Goal: Information Seeking & Learning: Learn about a topic

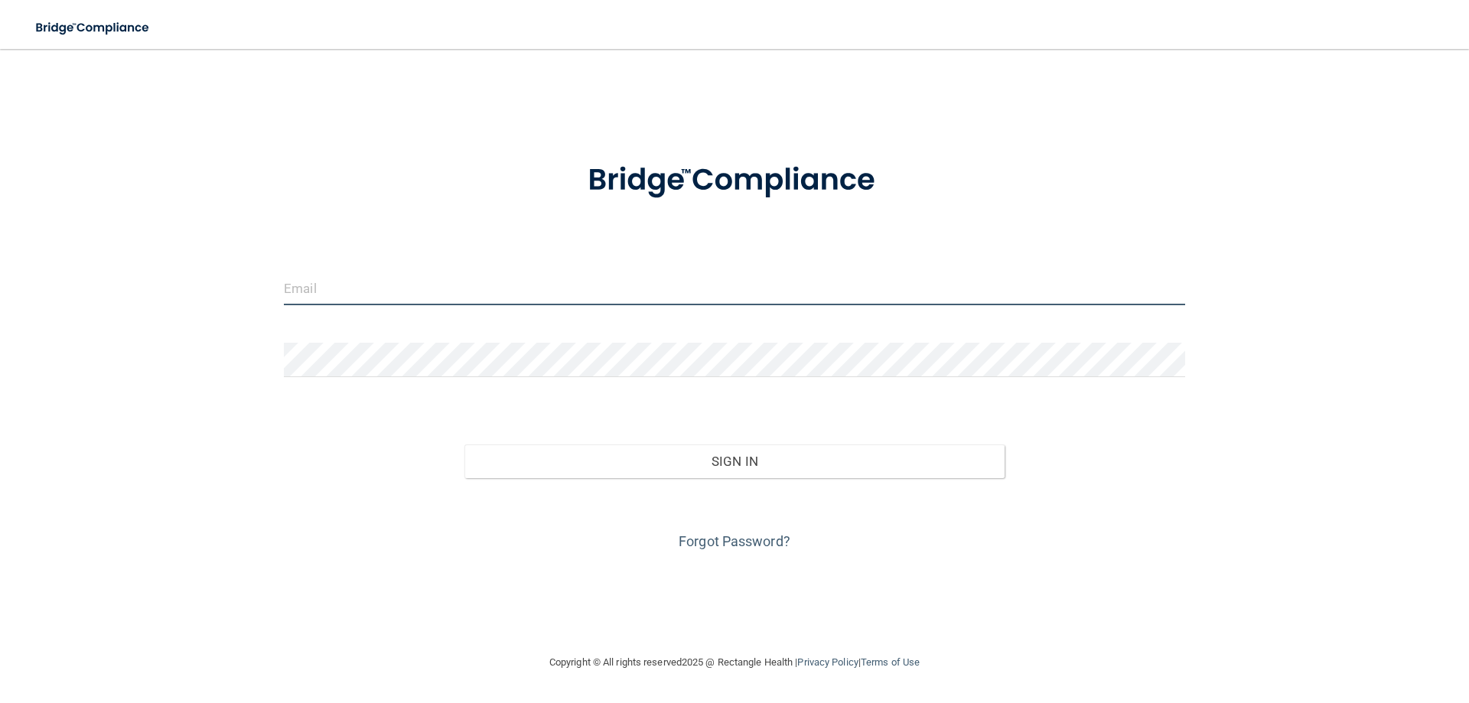
click at [404, 278] on input "email" at bounding box center [735, 288] width 902 height 34
type input "[EMAIL_ADDRESS][PERSON_NAME][DOMAIN_NAME]"
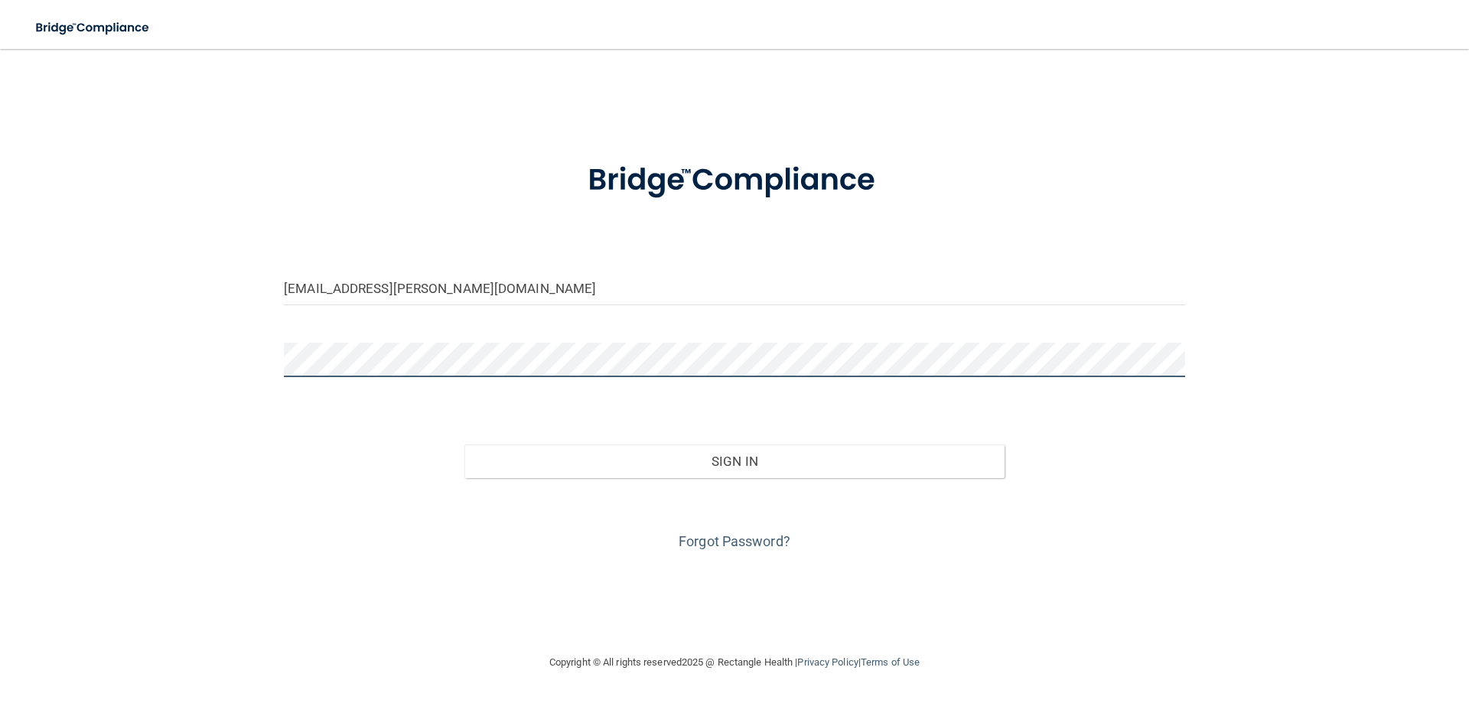
click at [465, 445] on button "Sign In" at bounding box center [735, 462] width 541 height 34
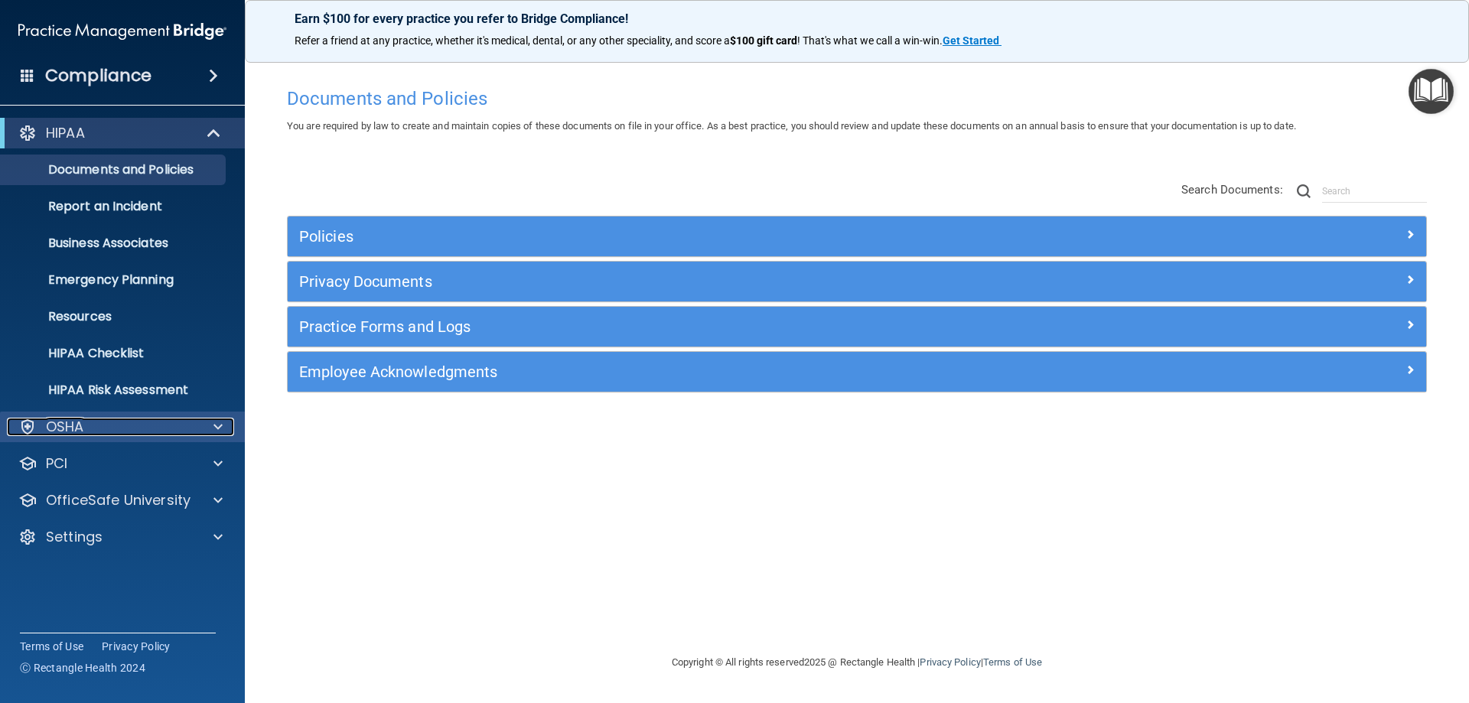
click at [220, 422] on span at bounding box center [218, 427] width 9 height 18
click at [220, 421] on span at bounding box center [218, 427] width 9 height 18
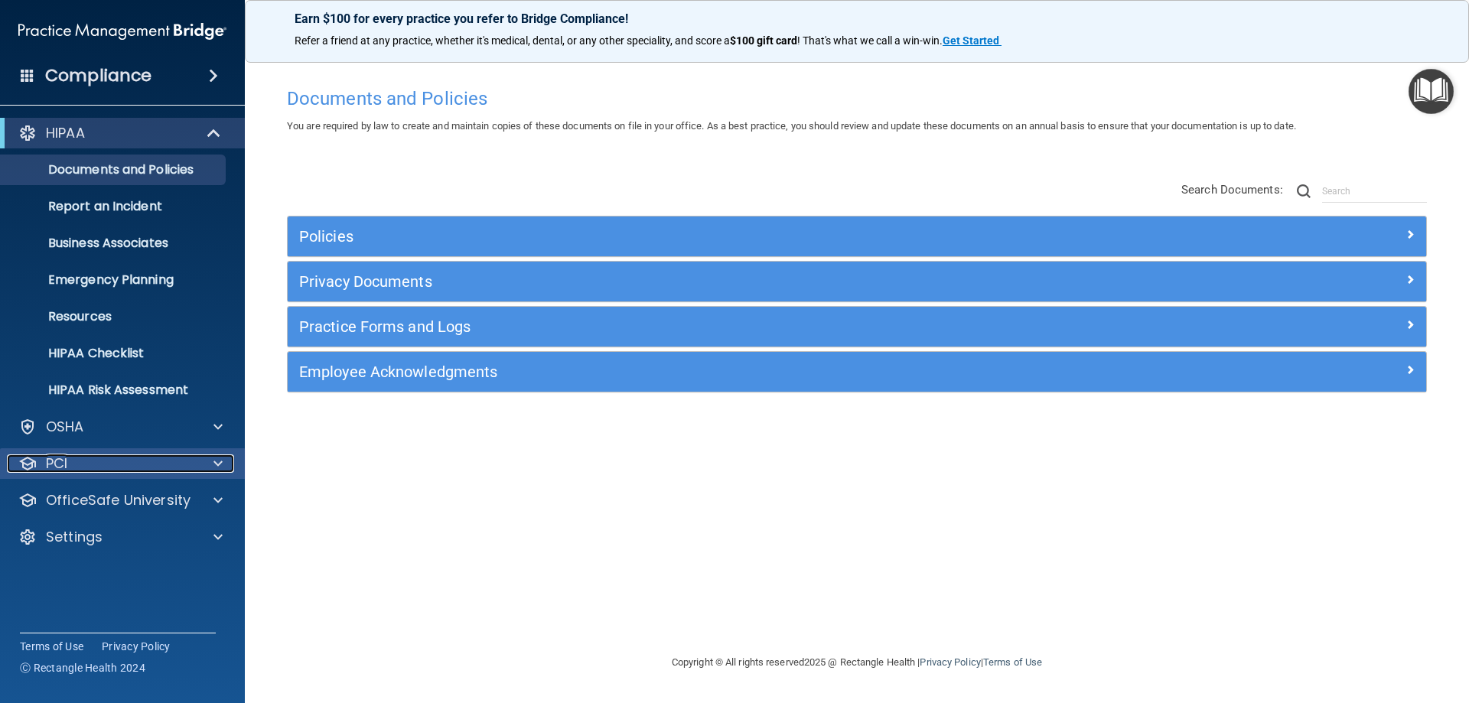
click at [216, 460] on span at bounding box center [218, 464] width 9 height 18
click at [220, 494] on span at bounding box center [218, 500] width 9 height 18
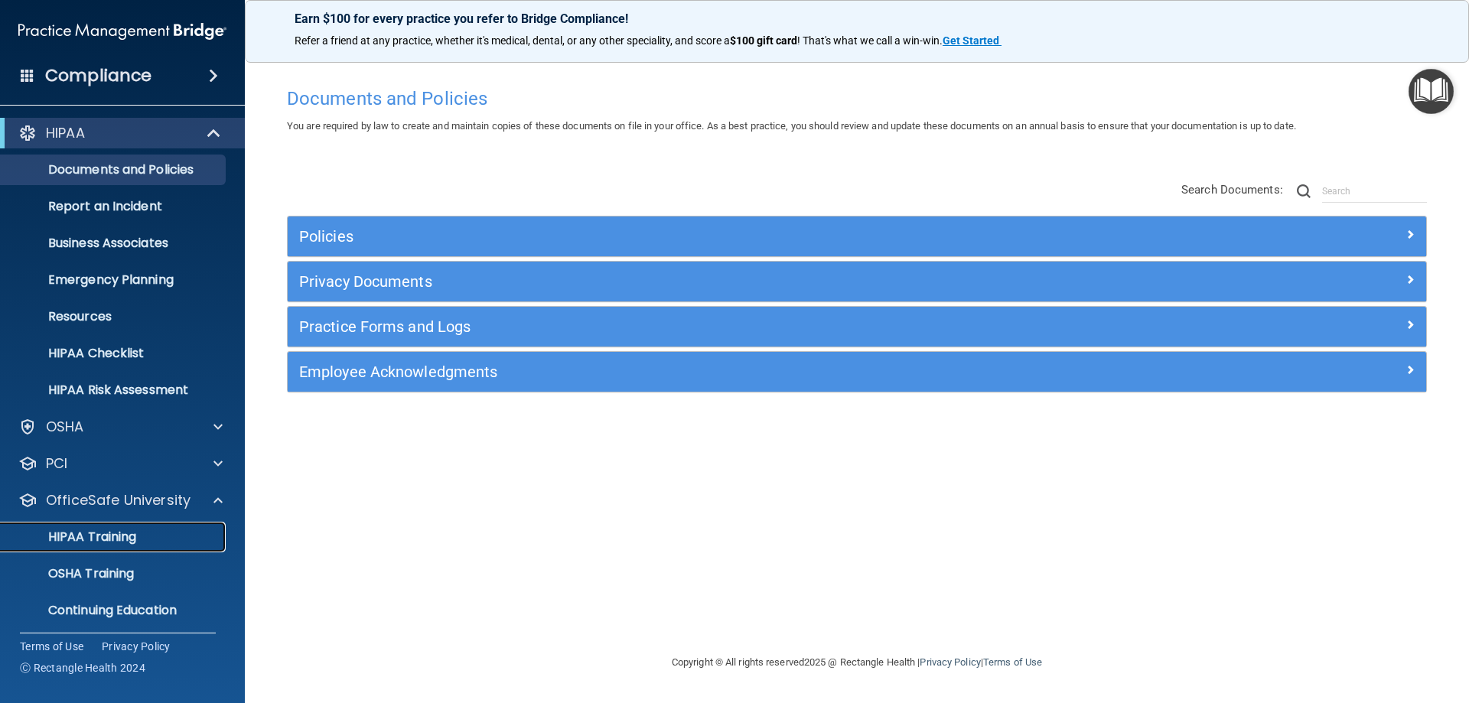
click at [123, 540] on p "HIPAA Training" at bounding box center [73, 537] width 126 height 15
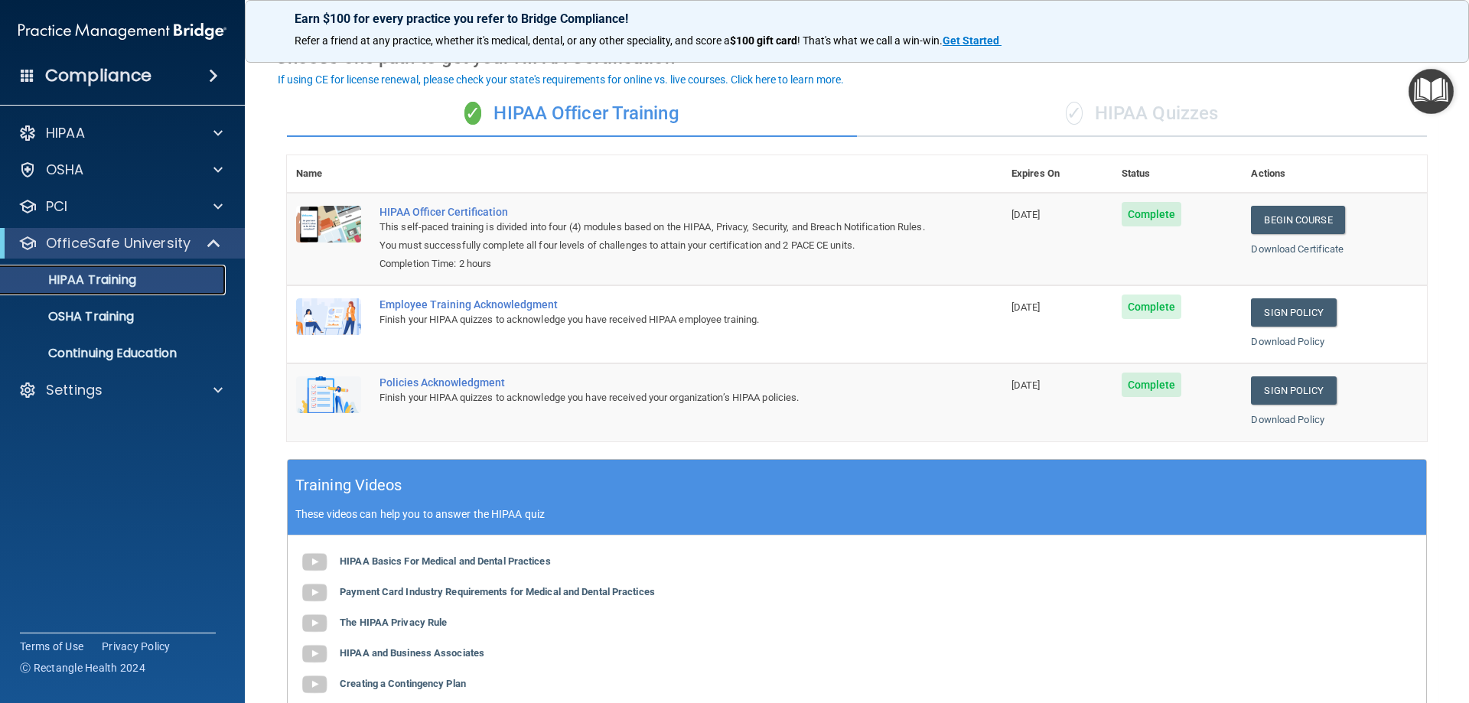
scroll to position [153, 0]
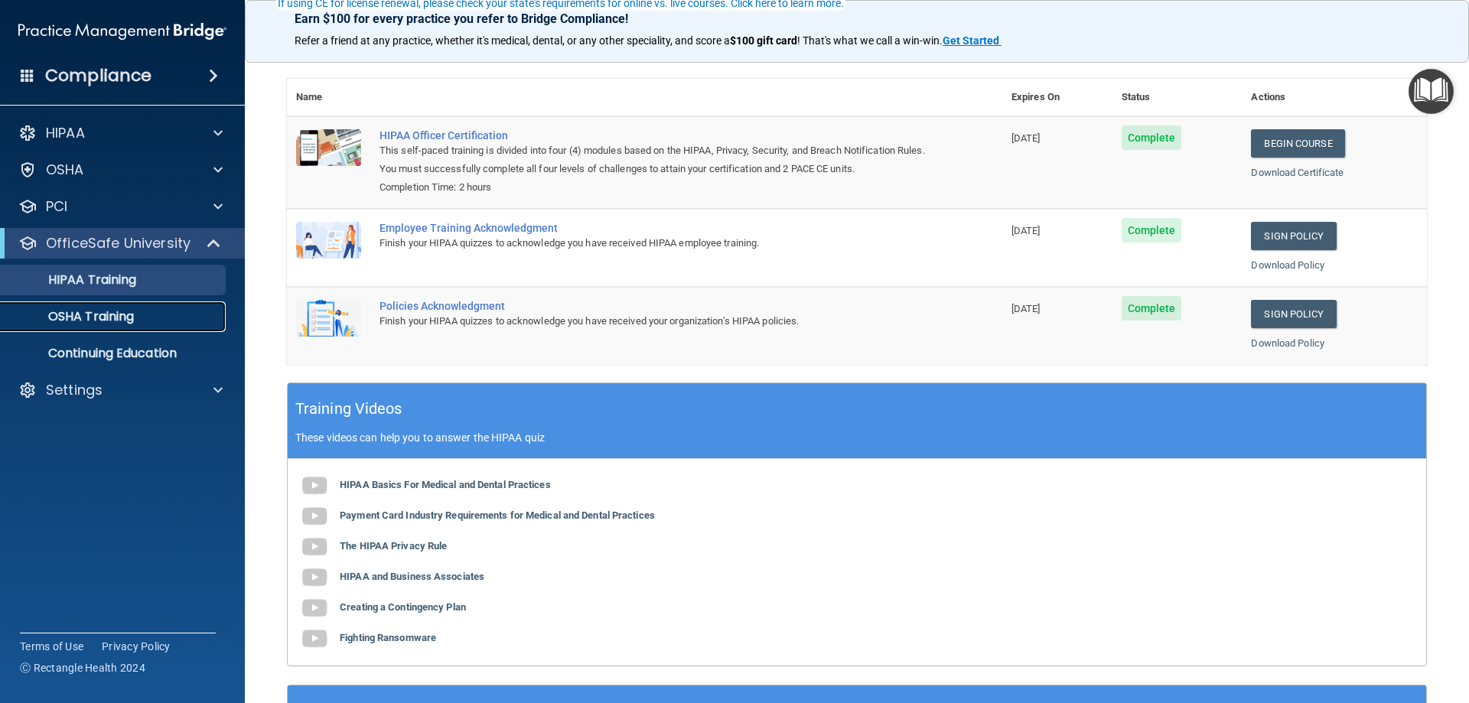
click at [103, 315] on p "OSHA Training" at bounding box center [72, 316] width 124 height 15
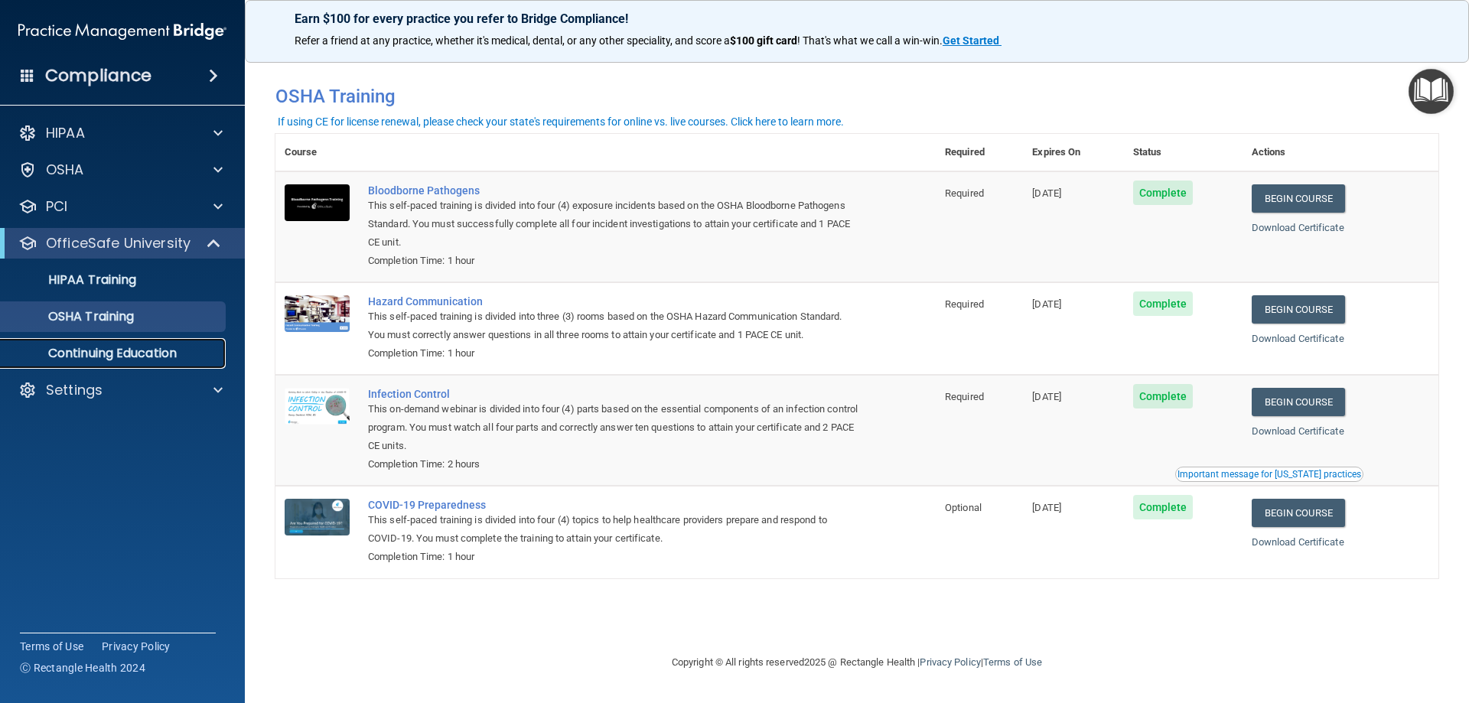
click at [135, 354] on p "Continuing Education" at bounding box center [114, 353] width 209 height 15
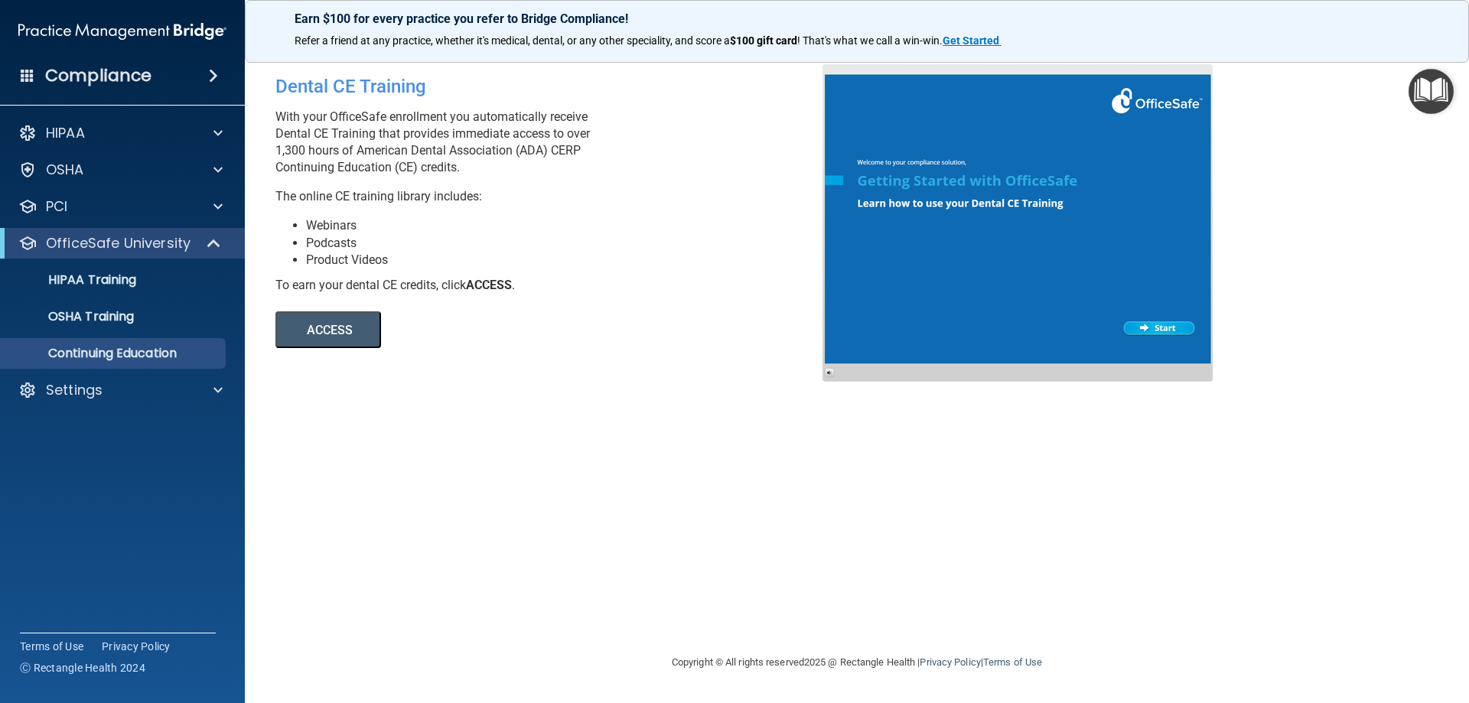
click at [319, 331] on button "ACCESS" at bounding box center [329, 329] width 106 height 37
